Goal: Navigation & Orientation: Find specific page/section

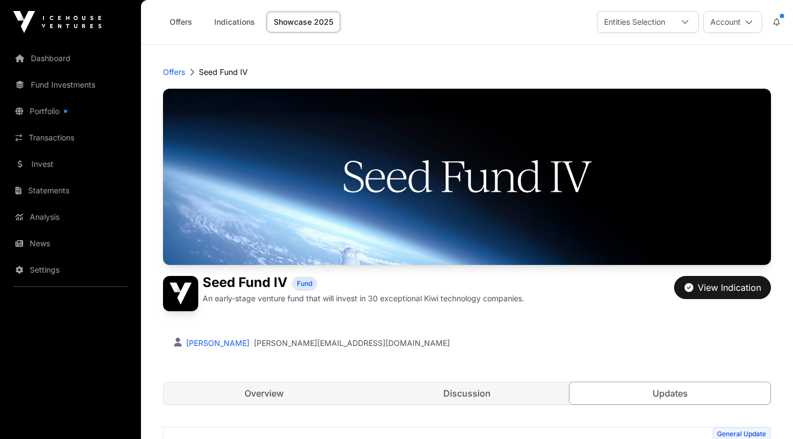
click at [57, 85] on link "Fund Investments" at bounding box center [70, 85] width 123 height 24
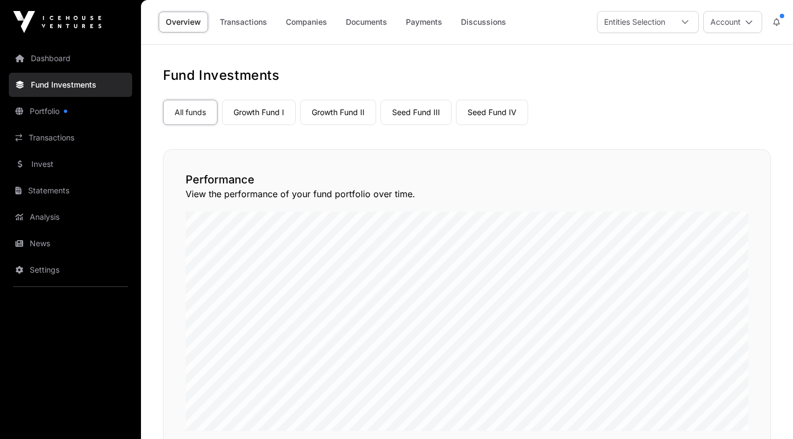
click at [264, 112] on link "Growth Fund I" at bounding box center [259, 112] width 74 height 25
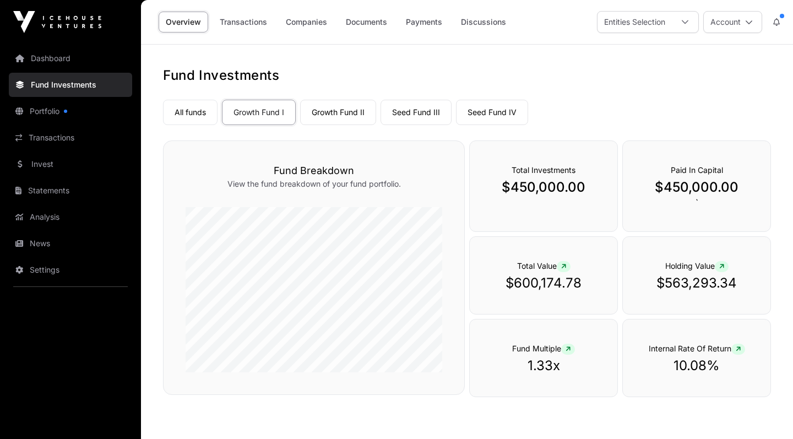
click at [340, 115] on link "Growth Fund II" at bounding box center [338, 112] width 76 height 25
click at [240, 23] on link "Transactions" at bounding box center [244, 22] width 62 height 21
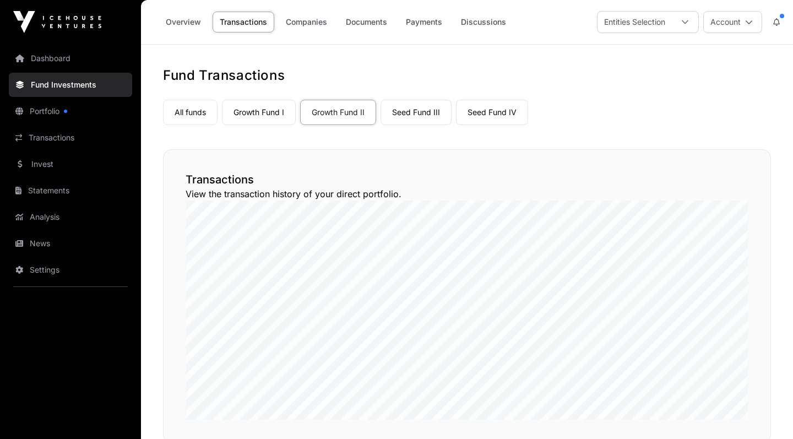
click at [427, 24] on link "Payments" at bounding box center [424, 22] width 51 height 21
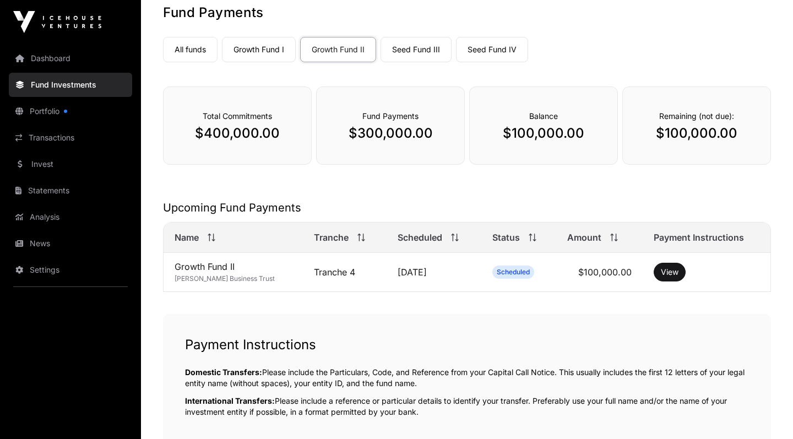
scroll to position [48, 0]
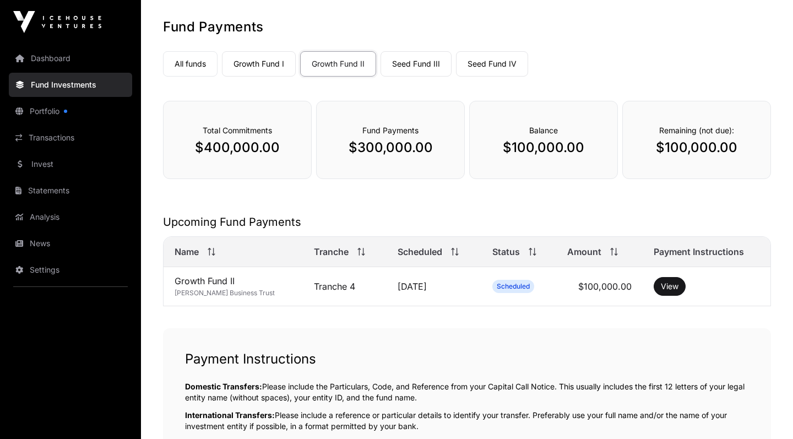
click at [414, 59] on link "Seed Fund III" at bounding box center [416, 63] width 71 height 25
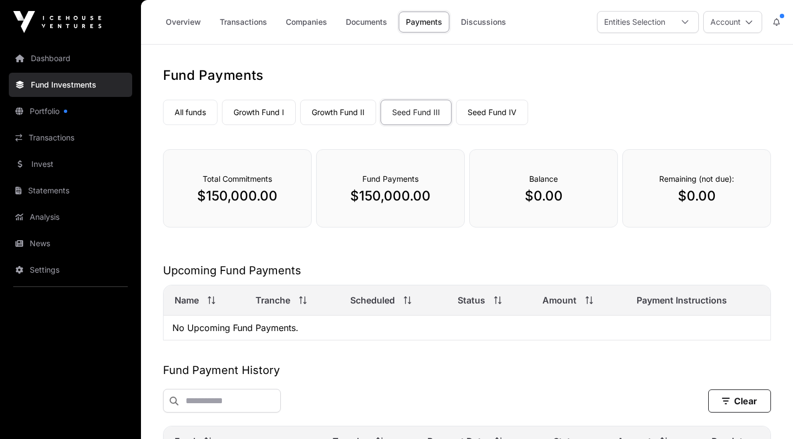
click at [484, 111] on link "Seed Fund IV" at bounding box center [492, 112] width 72 height 25
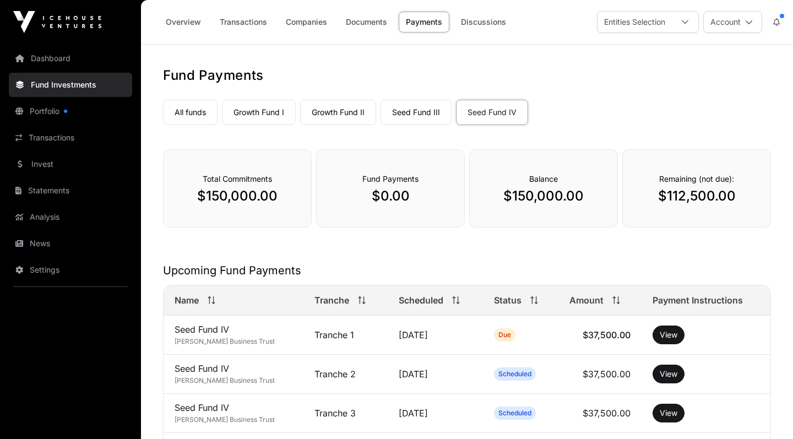
click at [57, 65] on link "Dashboard" at bounding box center [70, 58] width 123 height 24
